Goal: Information Seeking & Learning: Check status

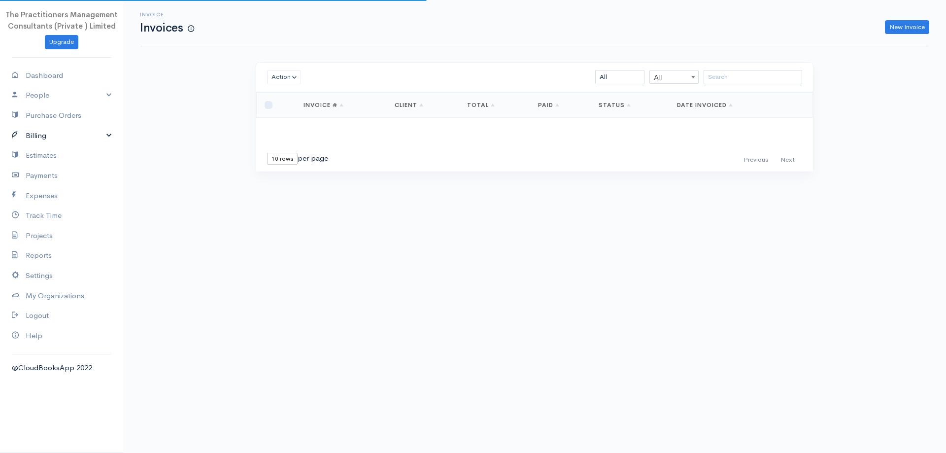
click at [96, 136] on link "Billing" at bounding box center [61, 136] width 123 height 20
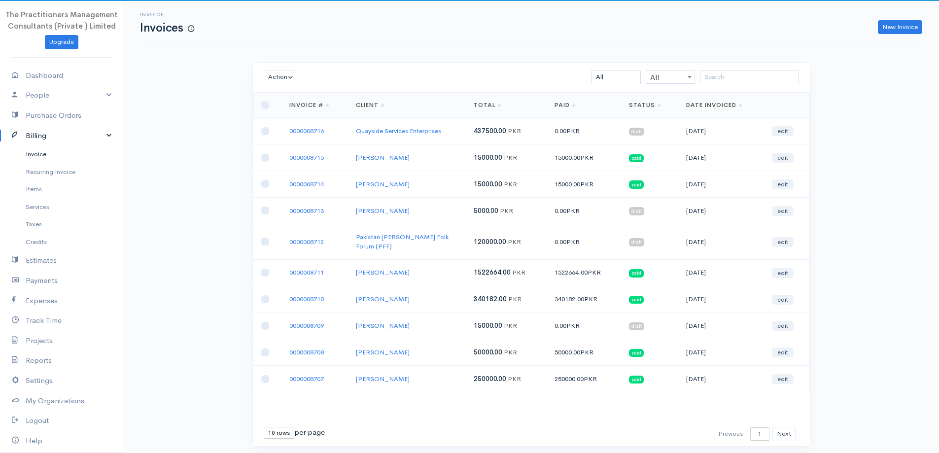
click at [48, 151] on link "Invoice" at bounding box center [61, 154] width 123 height 18
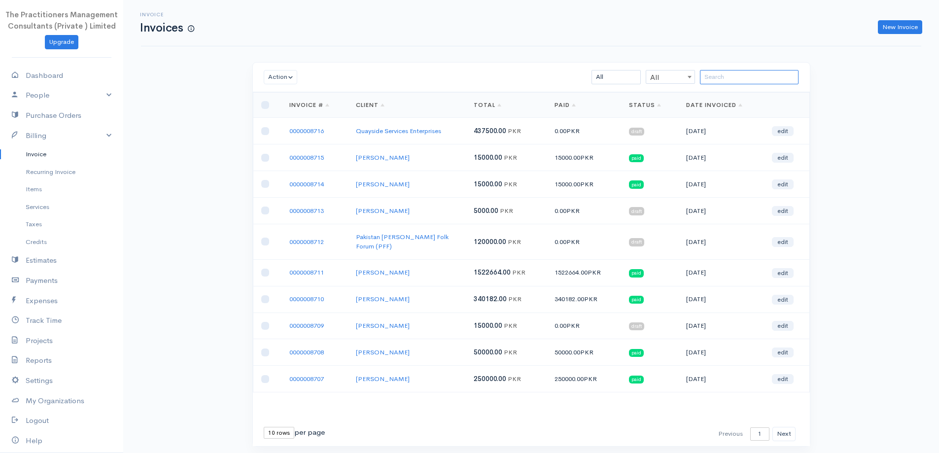
click at [779, 76] on input "search" at bounding box center [749, 77] width 99 height 14
paste input "[PERSON_NAME] [PERSON_NAME]"
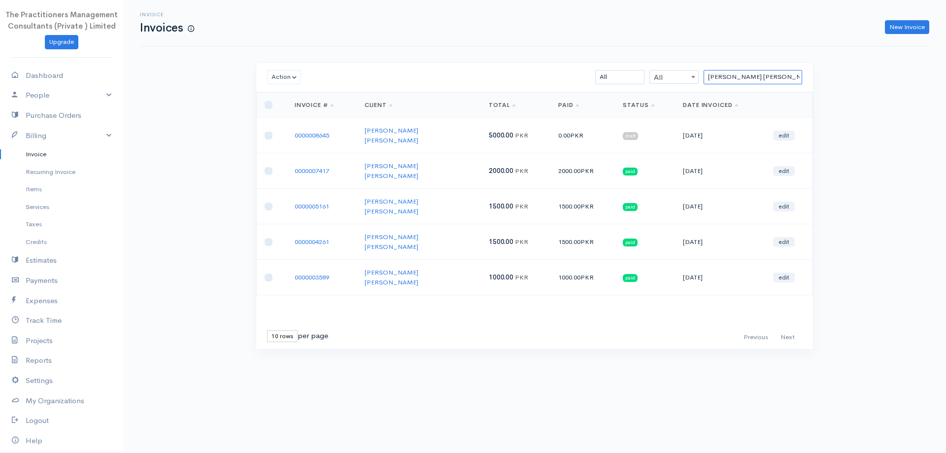
type input "[PERSON_NAME] [PERSON_NAME]"
click at [295, 130] on td "0000008645" at bounding box center [322, 135] width 70 height 35
click at [306, 134] on link "0000008645" at bounding box center [312, 135] width 34 height 8
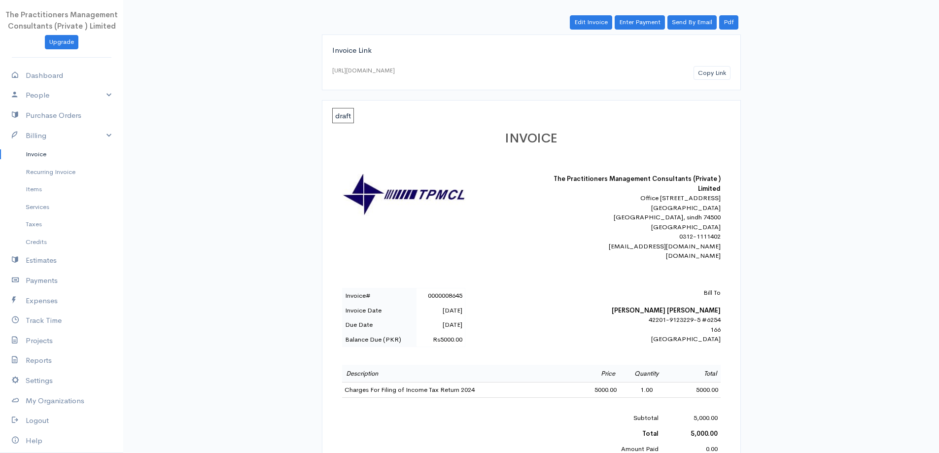
scroll to position [99, 0]
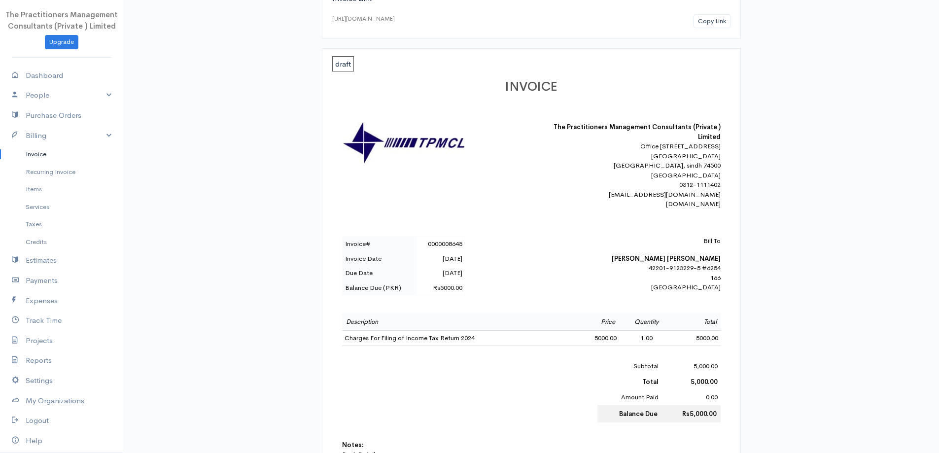
click at [31, 157] on link "Invoice" at bounding box center [61, 154] width 123 height 18
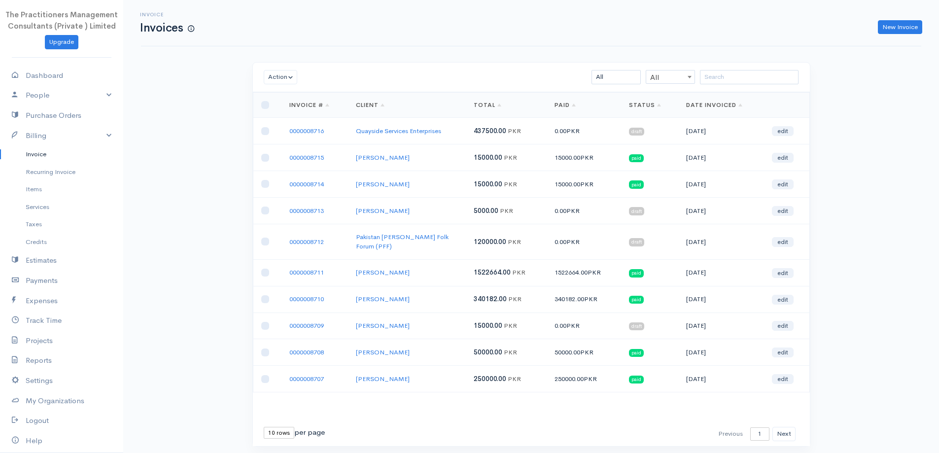
drag, startPoint x: 909, startPoint y: 0, endPoint x: 779, endPoint y: 61, distance: 144.0
click at [780, 61] on div "Invoice Invoices New Invoice Action Archive Delete Download PDF Send [PERSON_NA…" at bounding box center [530, 241] width 815 height 483
click at [771, 73] on input "search" at bounding box center [749, 77] width 99 height 14
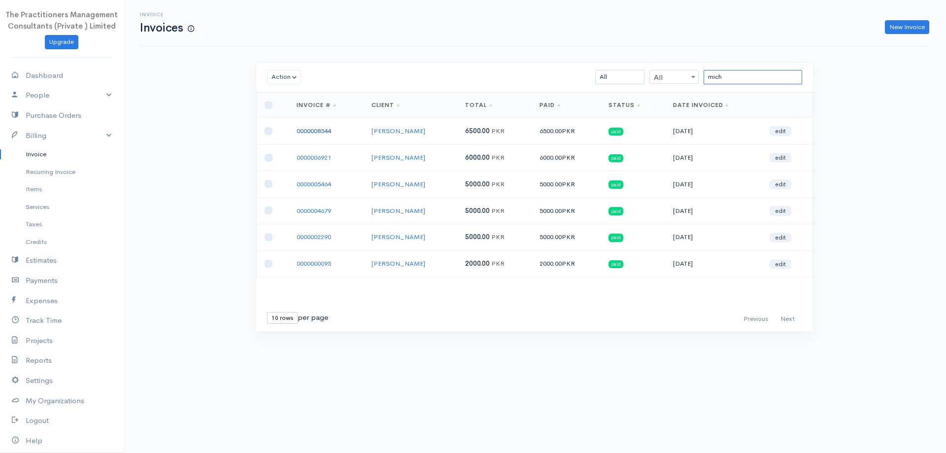
type input "mich"
click at [312, 128] on link "0000008344" at bounding box center [314, 131] width 34 height 8
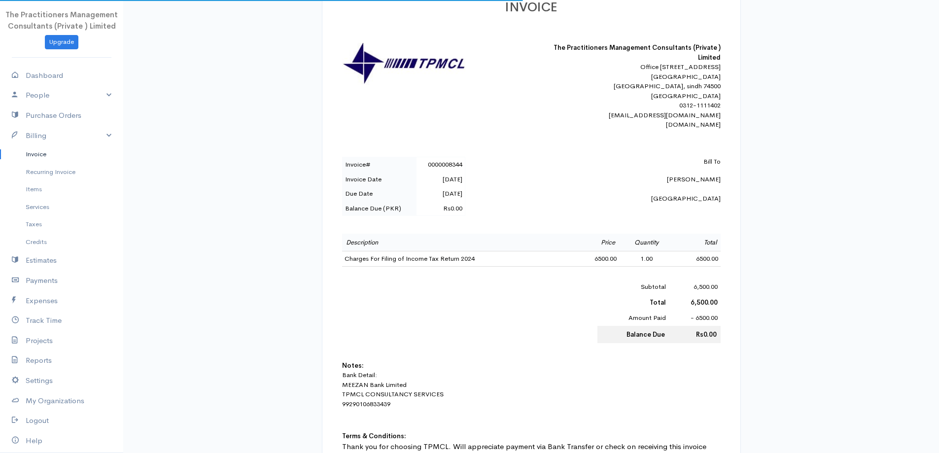
scroll to position [197, 0]
